Goal: Communication & Community: Answer question/provide support

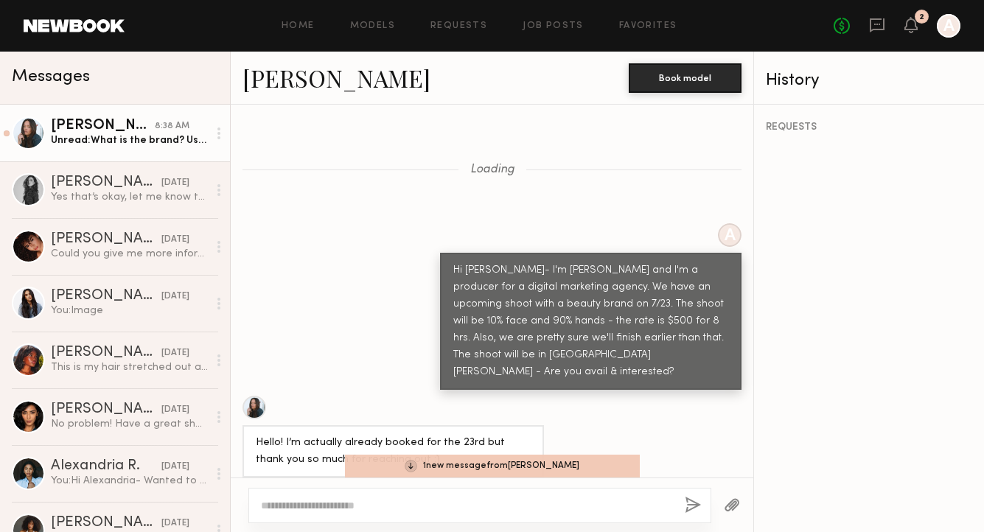
scroll to position [3233, 0]
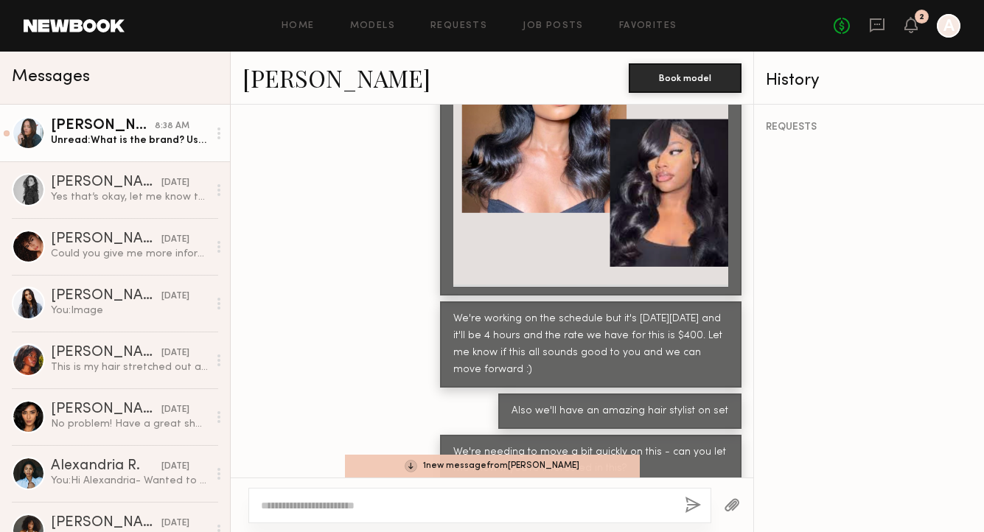
click at [105, 149] on link "Tyrie R. 8:38 AM Unread: What is the brand? Usage?" at bounding box center [115, 133] width 230 height 57
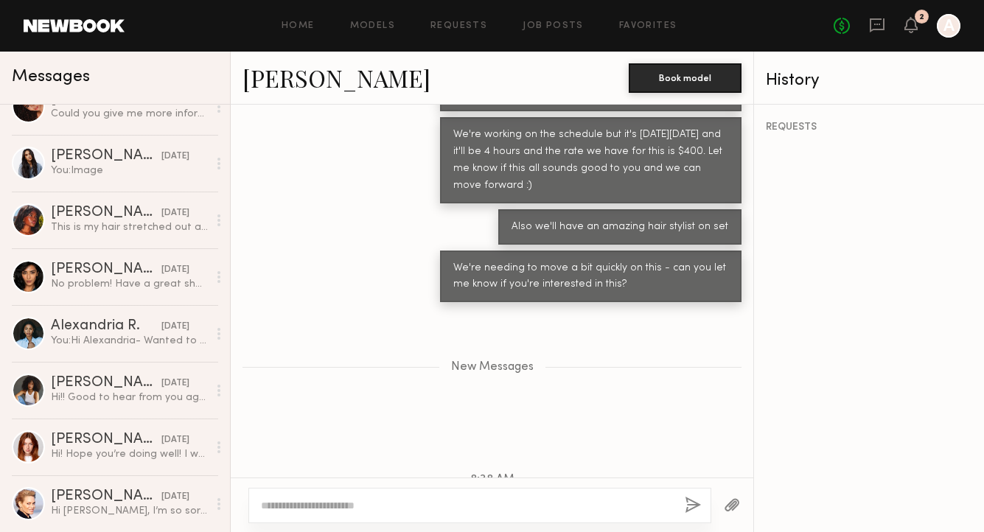
scroll to position [4076, 0]
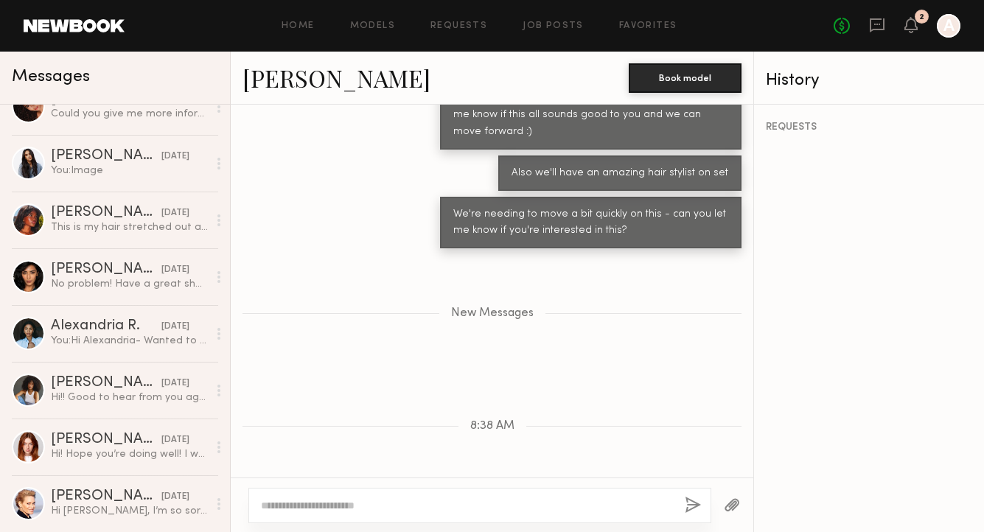
click at [294, 507] on textarea at bounding box center [467, 505] width 412 height 15
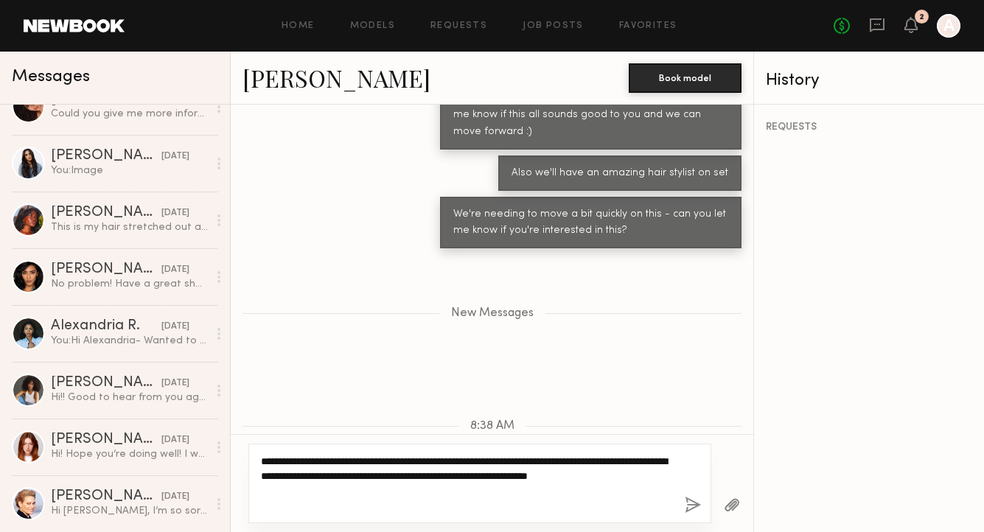
type textarea "**********"
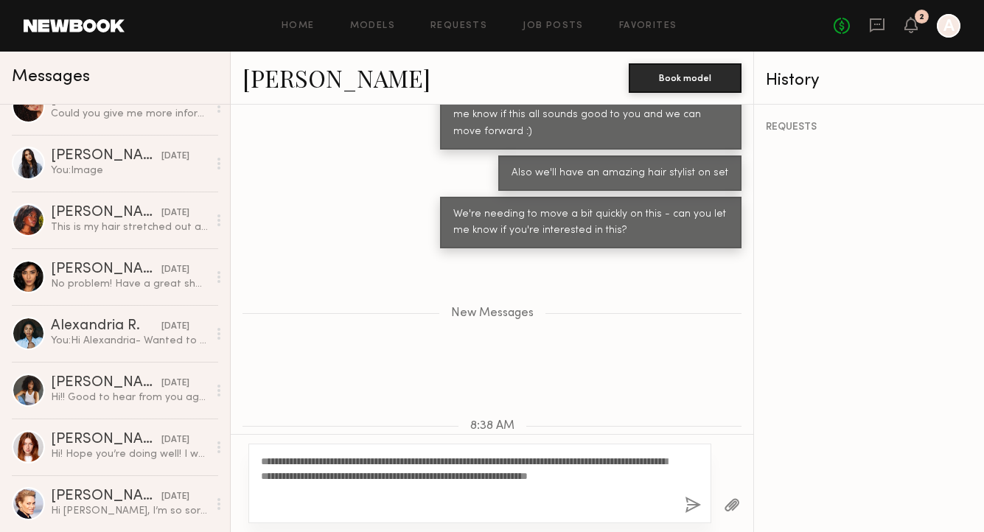
click at [685, 500] on button "button" at bounding box center [692, 506] width 16 height 18
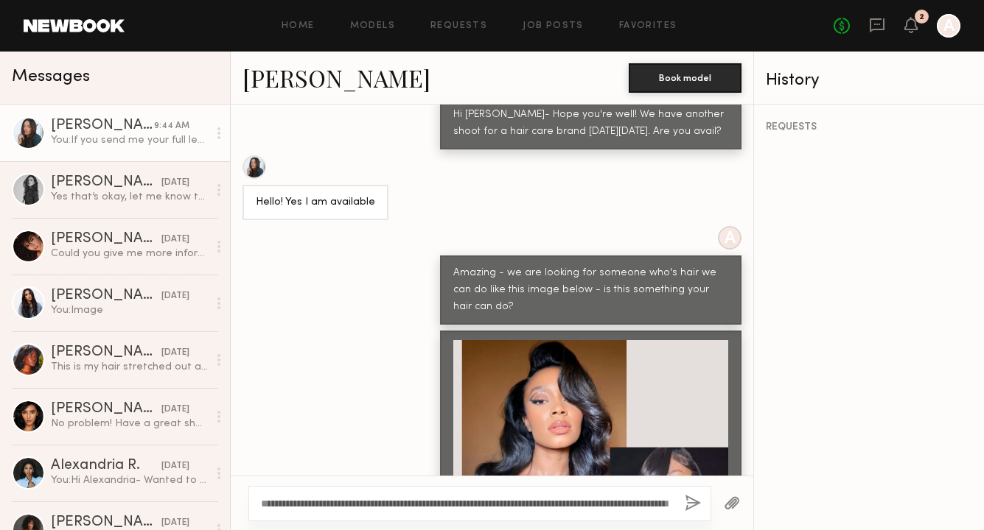
scroll to position [4198, 0]
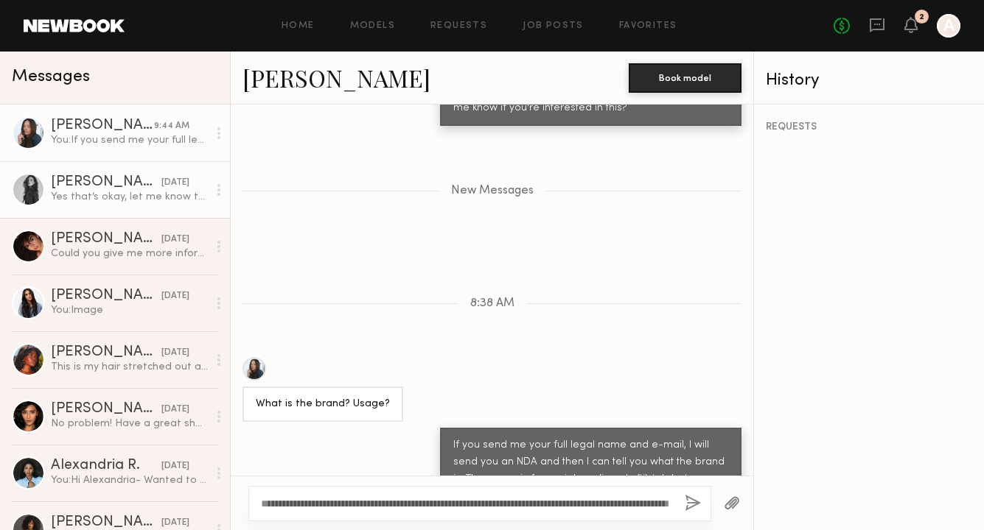
click at [97, 185] on div "[PERSON_NAME]" at bounding box center [106, 182] width 111 height 15
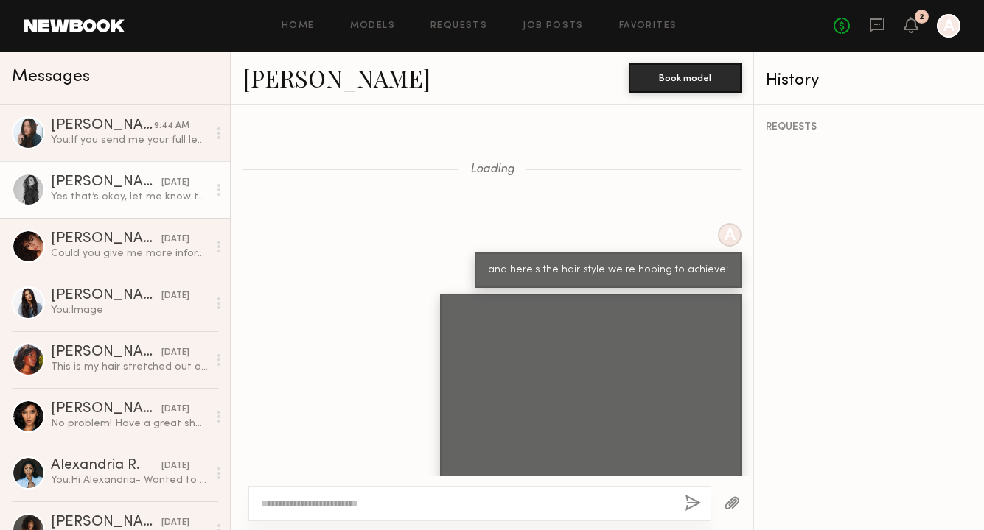
scroll to position [773, 0]
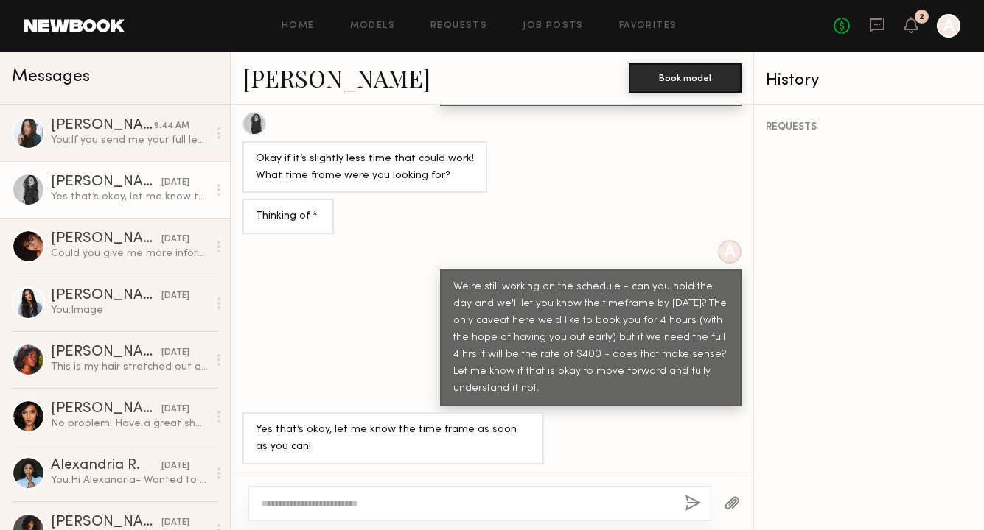
click at [311, 507] on textarea at bounding box center [467, 504] width 412 height 15
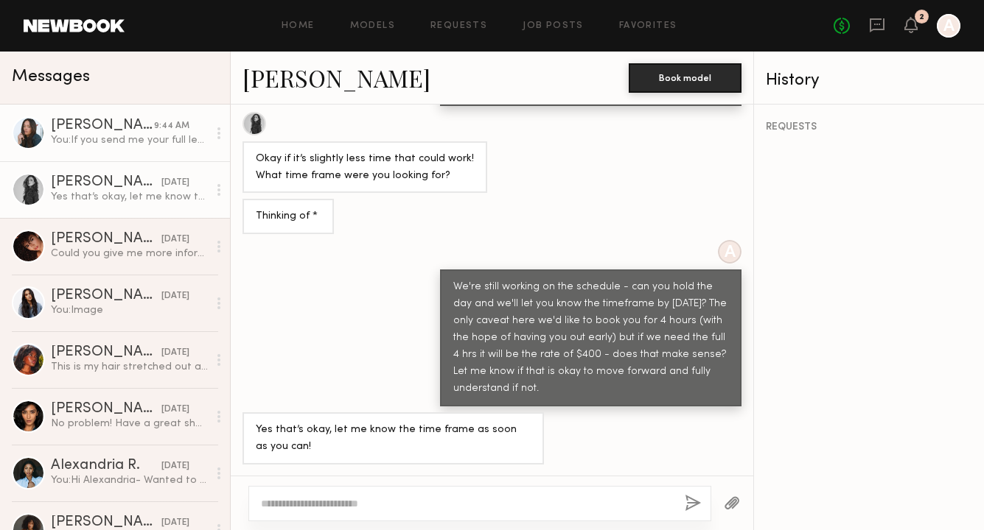
click at [125, 131] on div "[PERSON_NAME]" at bounding box center [102, 126] width 103 height 15
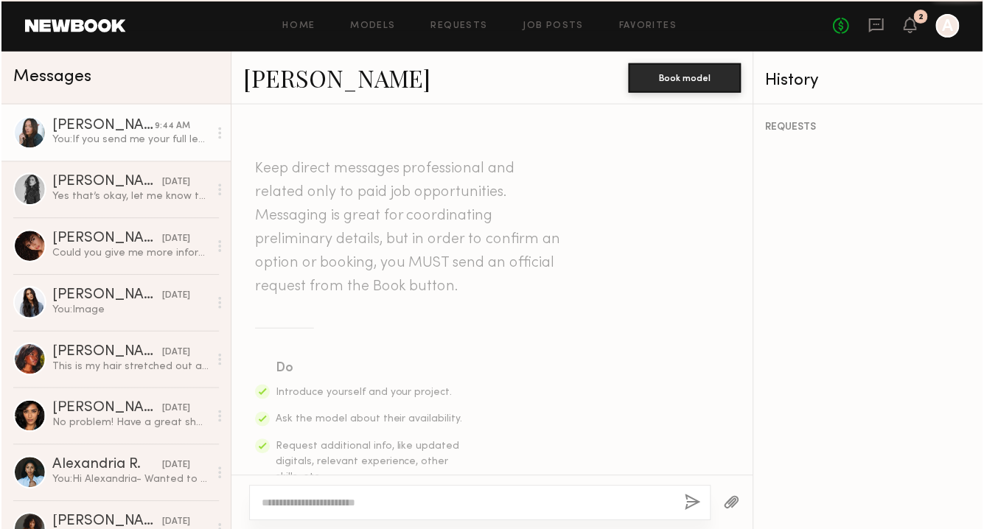
scroll to position [4086, 0]
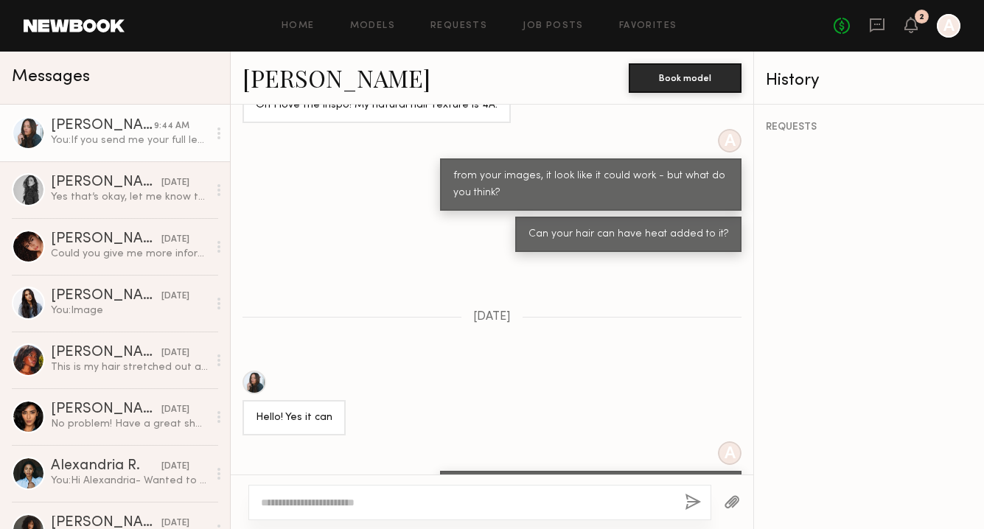
scroll to position [3394, 0]
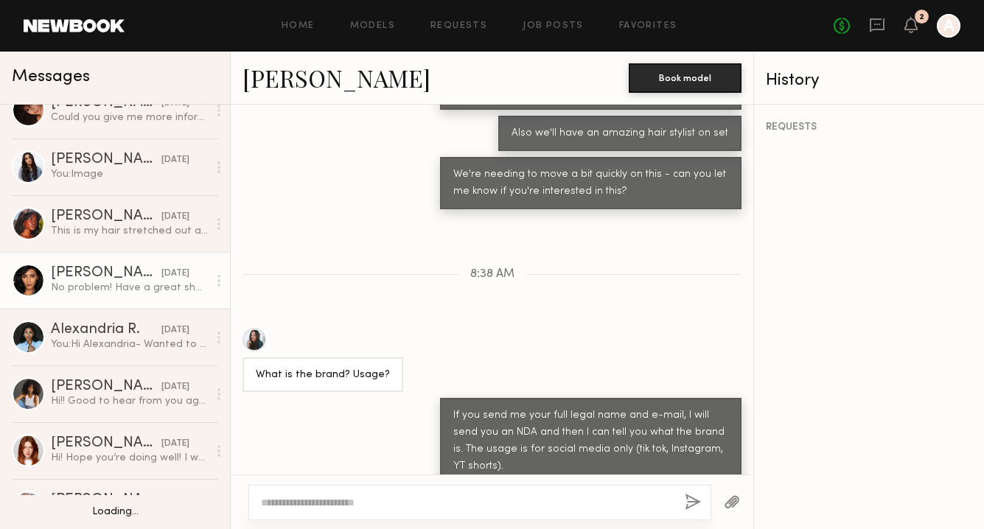
scroll to position [139, 0]
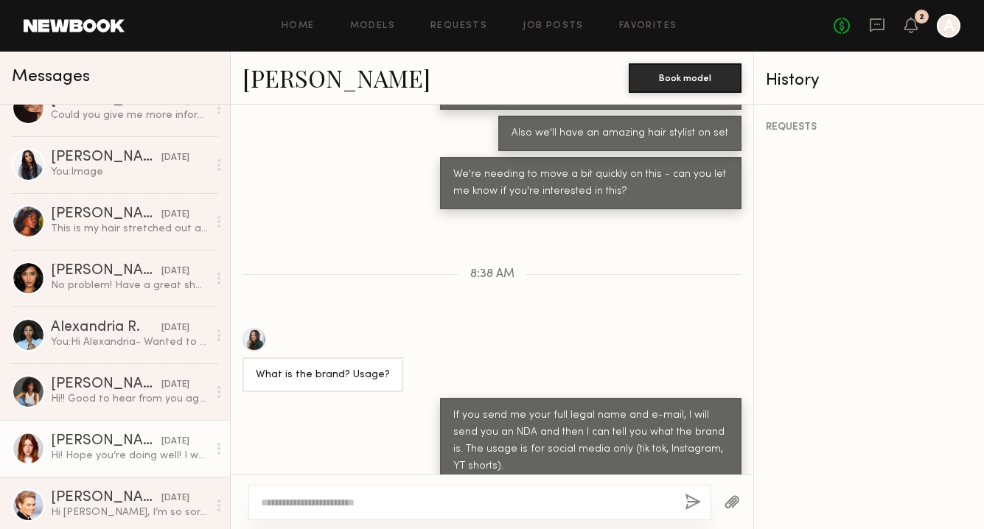
click at [125, 435] on div "[PERSON_NAME]" at bounding box center [106, 441] width 111 height 15
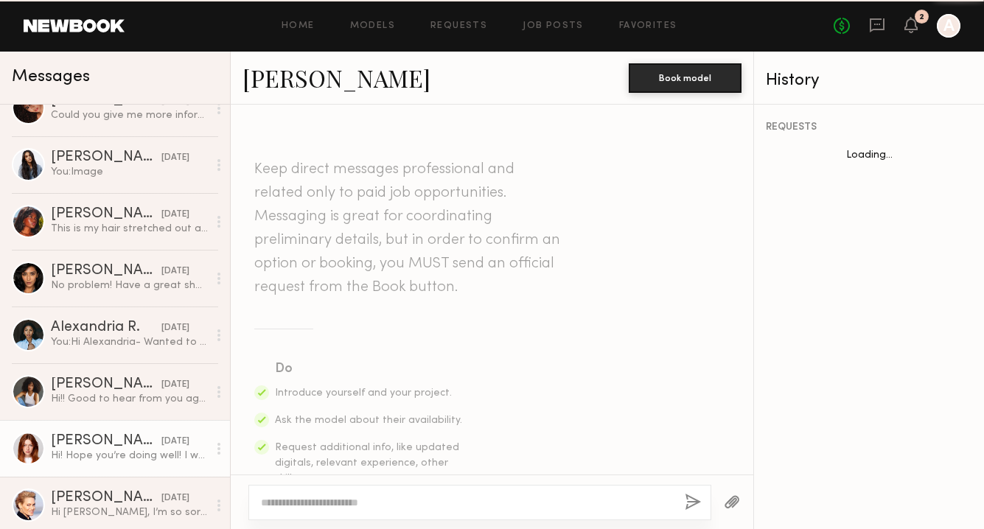
scroll to position [1171, 0]
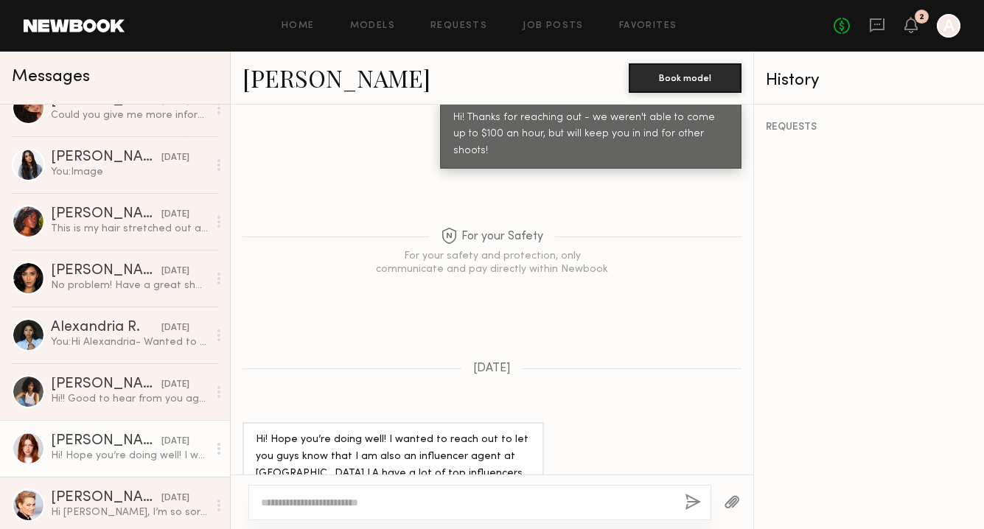
click at [334, 496] on textarea at bounding box center [467, 502] width 412 height 15
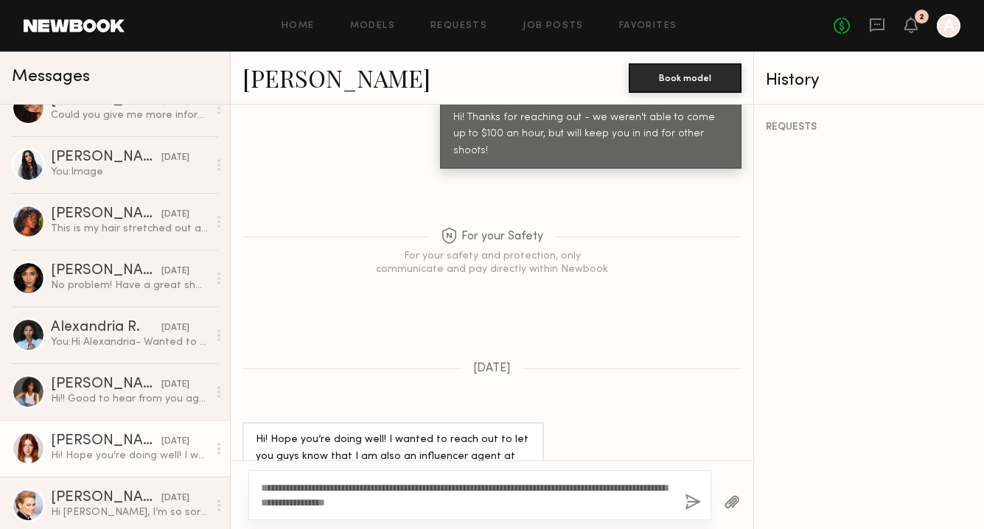
click at [539, 488] on textarea "**********" at bounding box center [467, 494] width 412 height 29
type textarea "**********"
click at [683, 503] on div "**********" at bounding box center [479, 495] width 463 height 50
click at [691, 502] on button "button" at bounding box center [692, 503] width 16 height 18
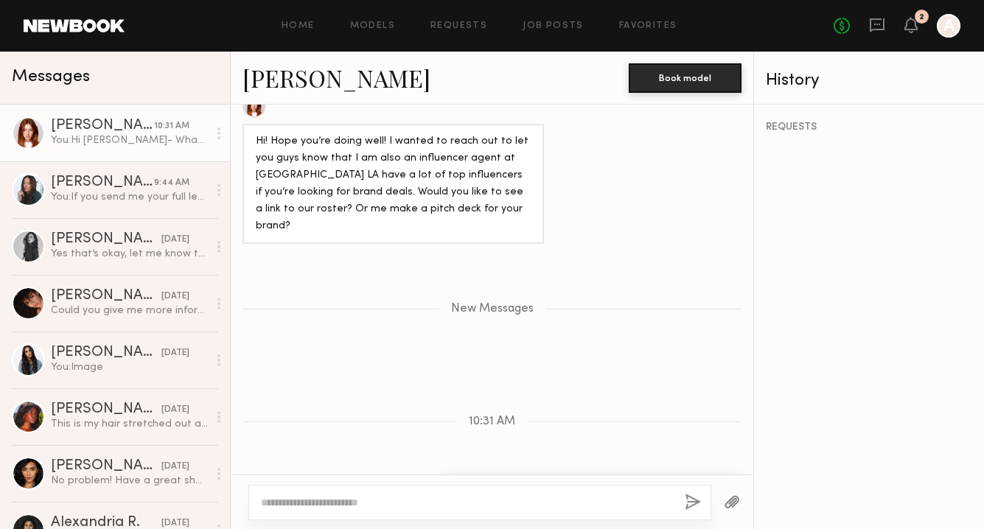
scroll to position [1456, 0]
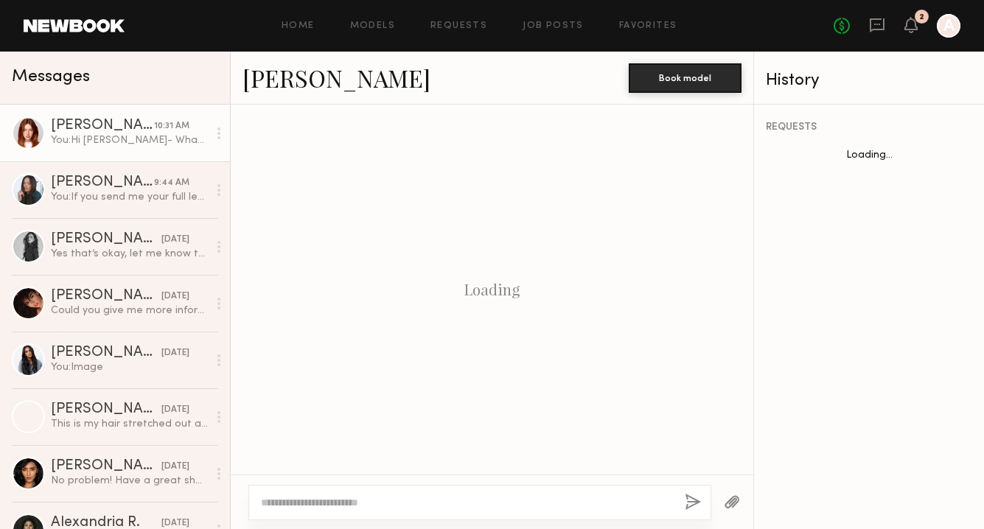
scroll to position [1387, 0]
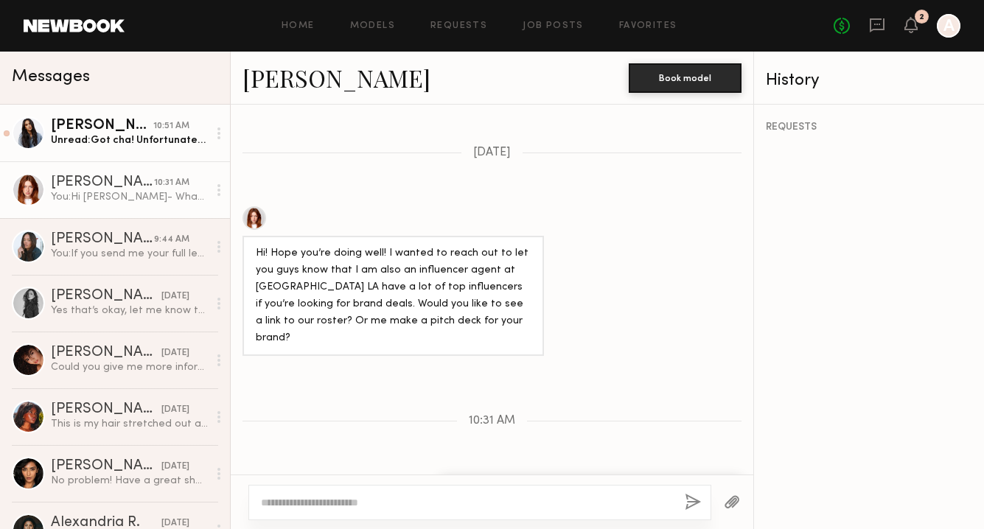
click at [121, 146] on div "Unread: Got cha! Unfortunately, I was on hold for another job that confirmed bo…" at bounding box center [129, 140] width 157 height 14
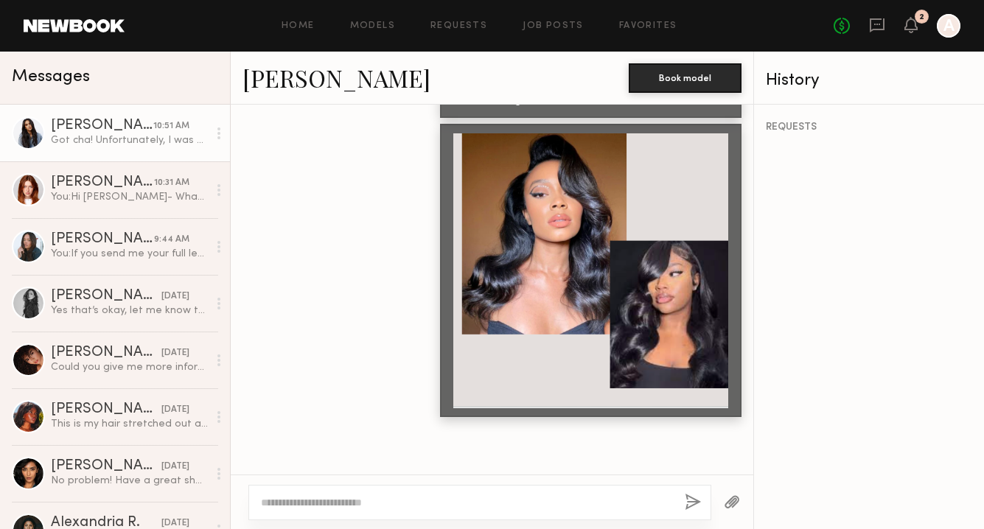
scroll to position [1216, 0]
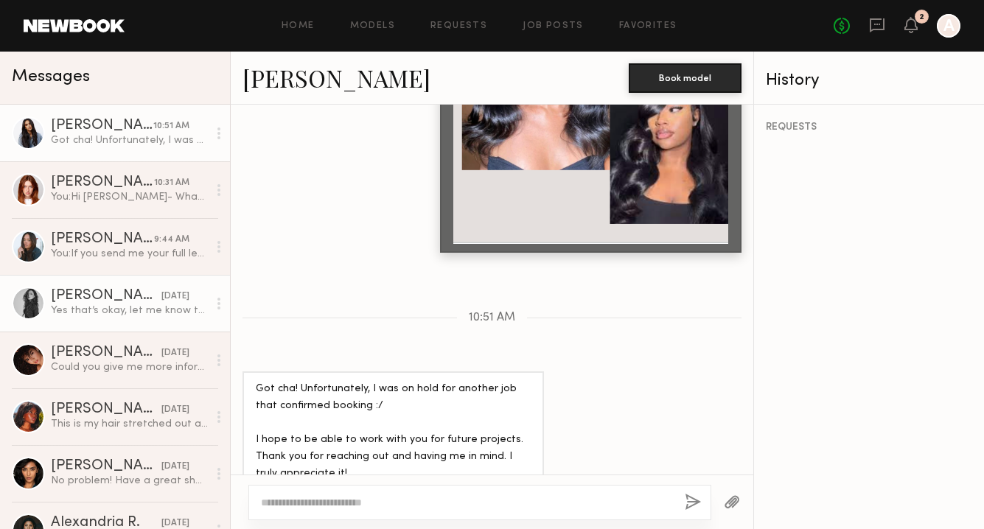
click at [90, 310] on div "Yes that’s okay, let me know the time frame as soon as you can!" at bounding box center [129, 311] width 157 height 14
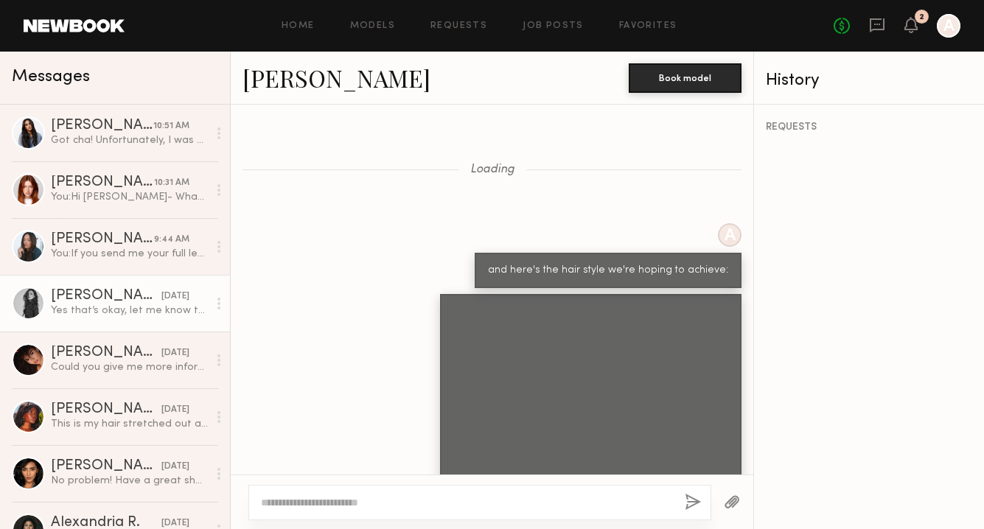
scroll to position [774, 0]
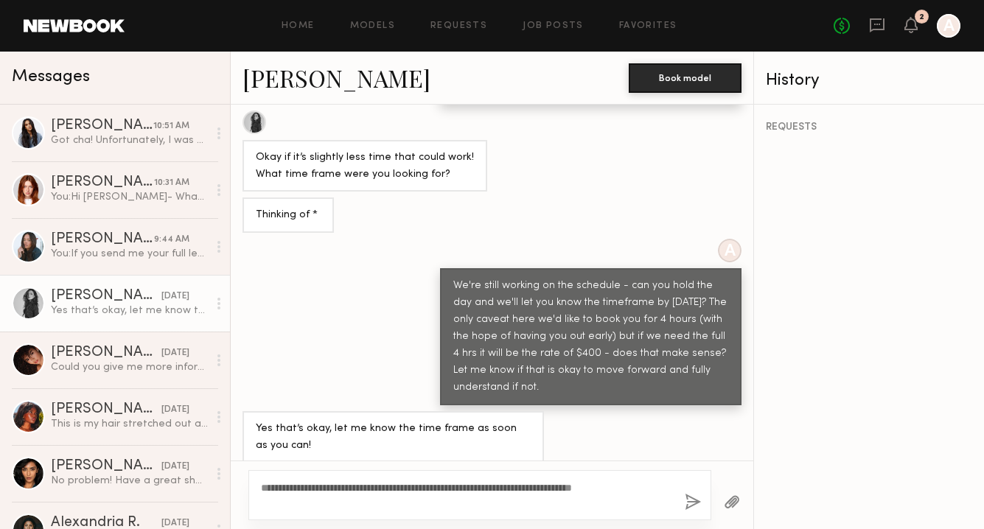
type textarea "**********"
click at [687, 503] on button "button" at bounding box center [692, 503] width 16 height 18
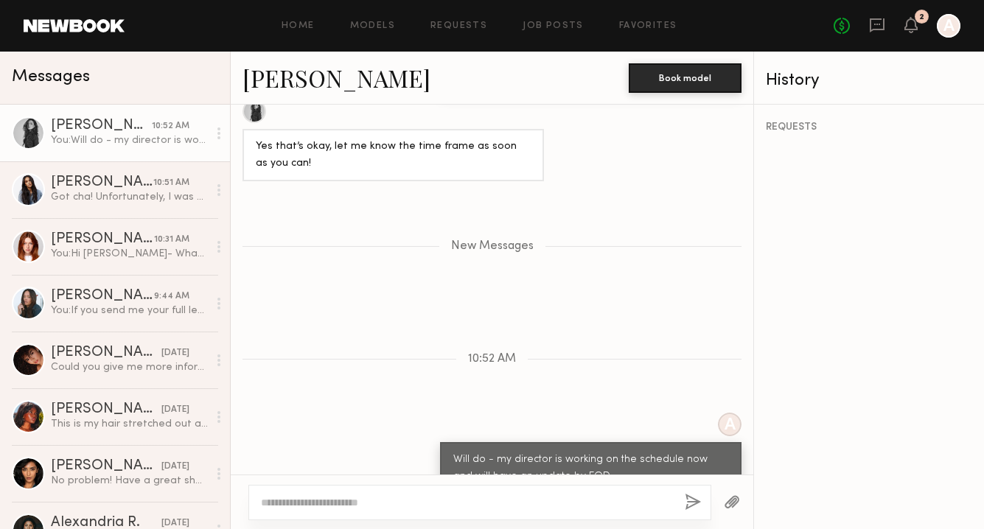
scroll to position [1100, 0]
